Goal: Check status: Check status

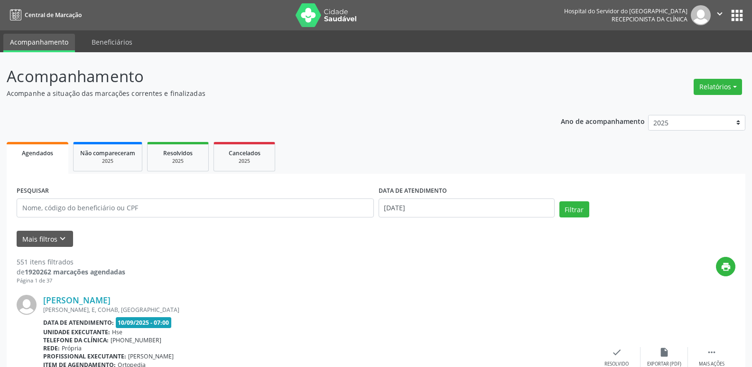
scroll to position [78, 0]
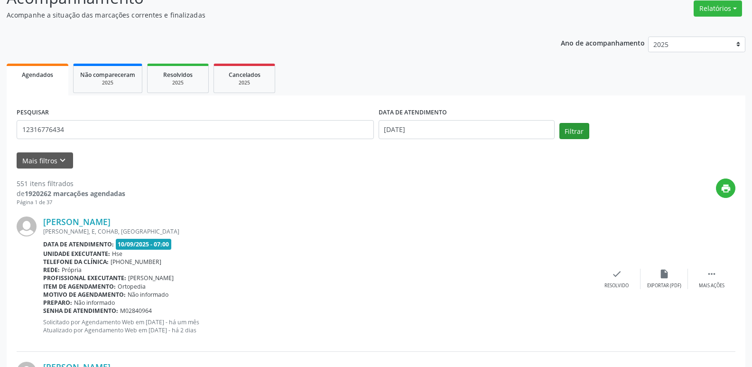
type input "12316776434"
click at [575, 138] on button "Filtrar" at bounding box center [575, 131] width 30 height 16
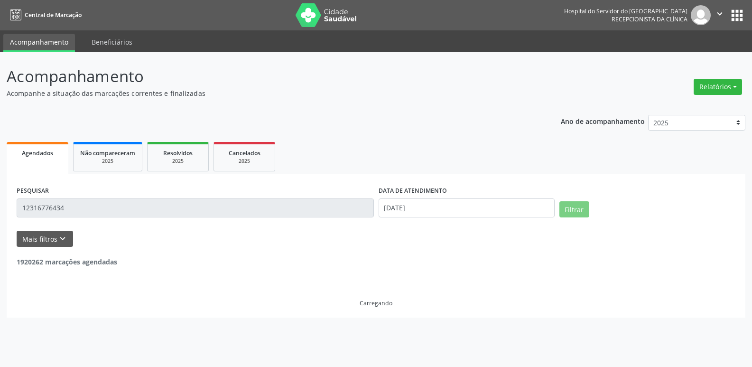
scroll to position [0, 0]
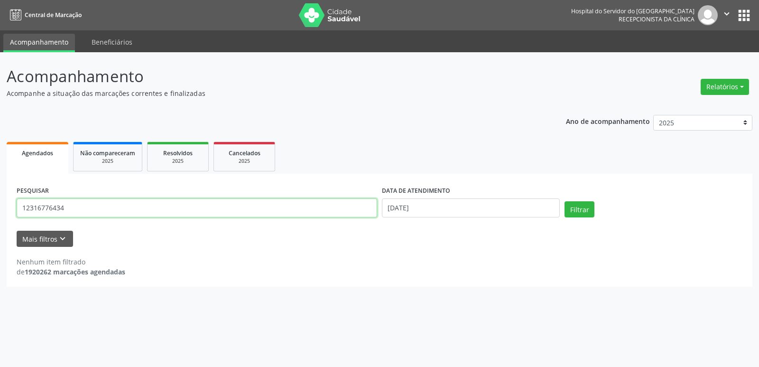
drag, startPoint x: 146, startPoint y: 206, endPoint x: 0, endPoint y: 218, distance: 146.2
click at [0, 218] on div "Acompanhamento Acompanhe a situação das marcações correntes e finalizadas Relat…" at bounding box center [379, 209] width 759 height 315
click at [581, 206] on button "Filtrar" at bounding box center [580, 209] width 30 height 16
click at [251, 205] on input "80874037468" at bounding box center [197, 207] width 361 height 19
type input "8"
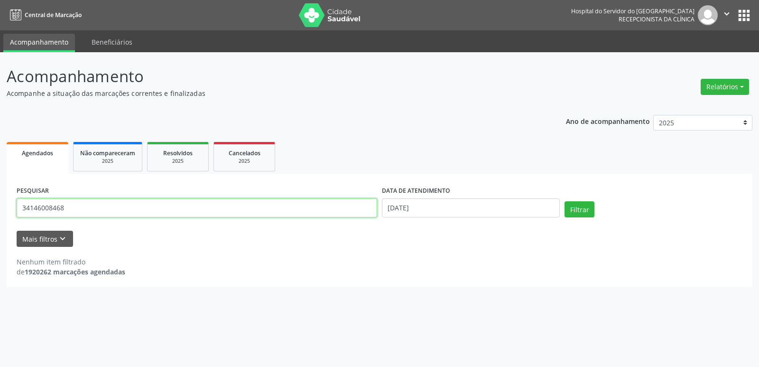
type input "34146008468"
click at [563, 204] on div "Filtrar" at bounding box center [654, 212] width 183 height 23
click at [579, 208] on button "Filtrar" at bounding box center [580, 209] width 30 height 16
drag, startPoint x: 81, startPoint y: 208, endPoint x: 0, endPoint y: 209, distance: 80.7
click at [0, 209] on div "Acompanhamento Acompanhe a situação das marcações correntes e finalizadas Relat…" at bounding box center [379, 209] width 759 height 315
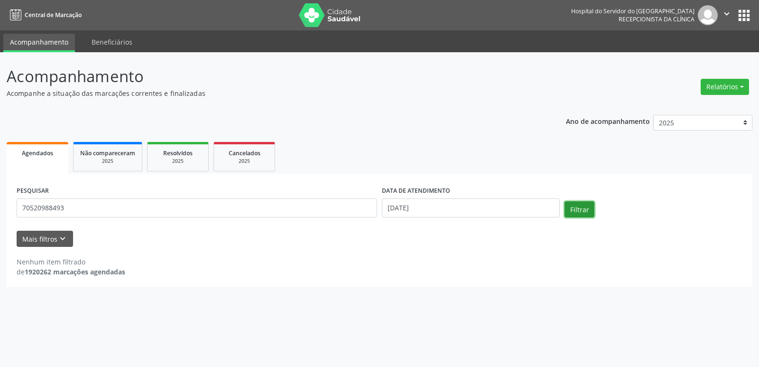
click at [582, 210] on button "Filtrar" at bounding box center [580, 209] width 30 height 16
click at [154, 215] on input "70520988493" at bounding box center [197, 207] width 361 height 19
click at [149, 206] on input "70520988493" at bounding box center [197, 207] width 361 height 19
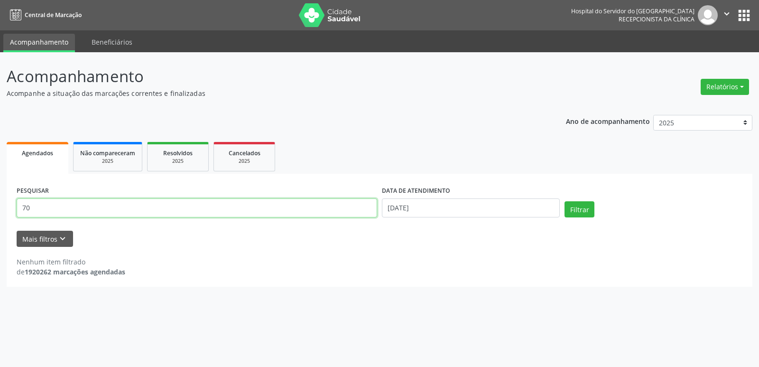
type input "7"
click at [565, 201] on button "Filtrar" at bounding box center [580, 209] width 30 height 16
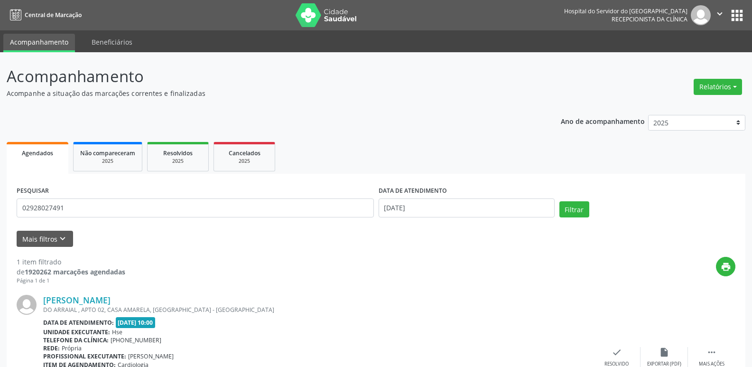
scroll to position [79, 0]
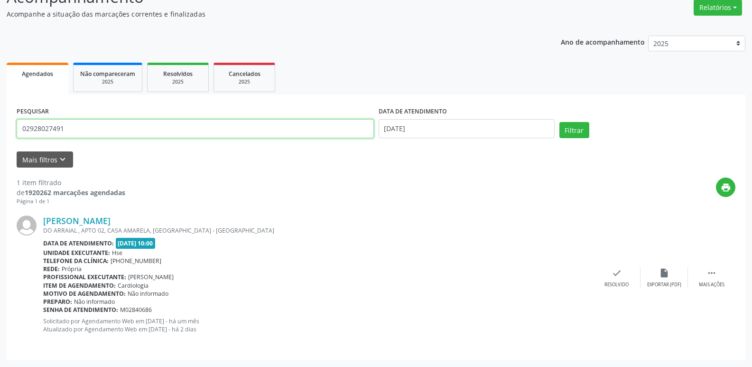
click at [216, 131] on input "02928027491" at bounding box center [195, 128] width 357 height 19
type input "0"
type input "[PERSON_NAME]"
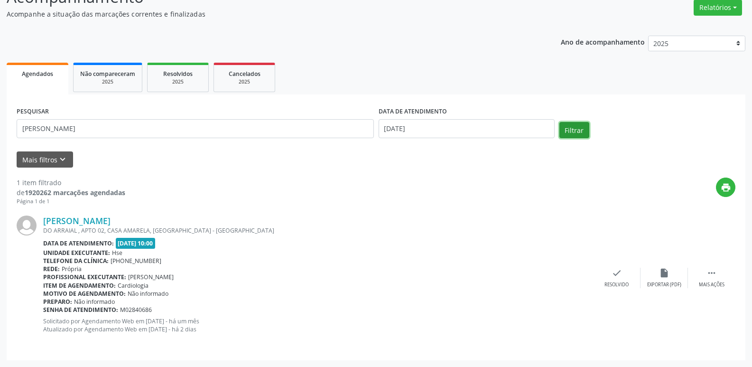
click at [565, 134] on button "Filtrar" at bounding box center [575, 130] width 30 height 16
